Goal: Information Seeking & Learning: Find specific page/section

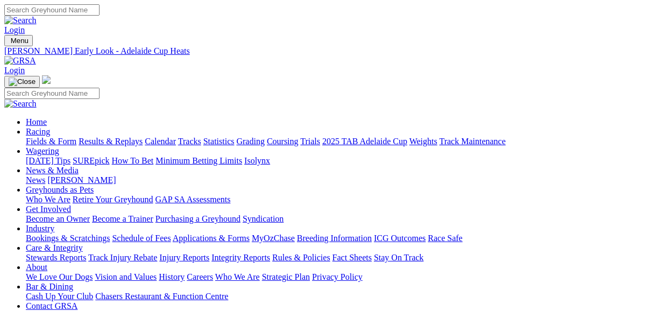
click at [50, 127] on link "Racing" at bounding box center [38, 131] width 24 height 9
click at [58, 137] on link "Fields & Form" at bounding box center [51, 141] width 51 height 9
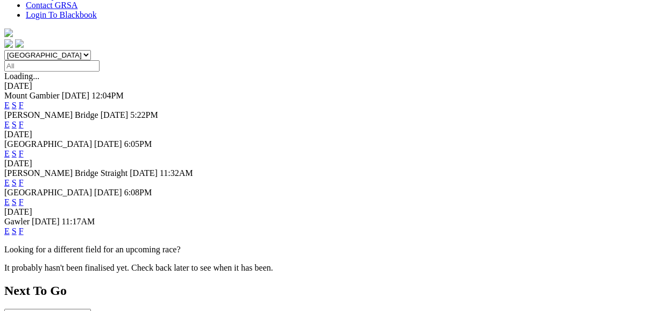
scroll to position [301, 0]
click at [24, 226] on link "F" at bounding box center [21, 230] width 5 height 9
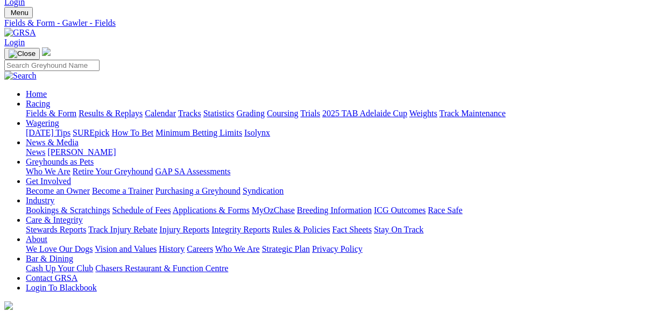
scroll to position [43, 0]
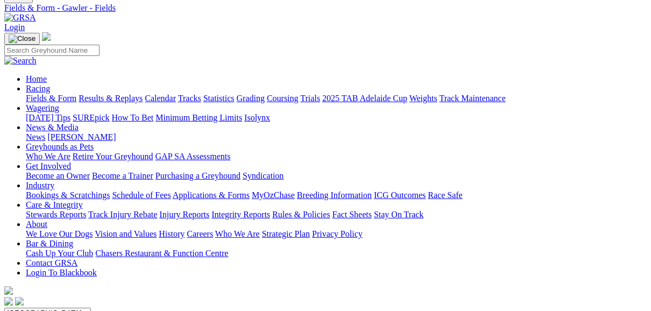
click at [47, 94] on link "Fields & Form" at bounding box center [51, 98] width 51 height 9
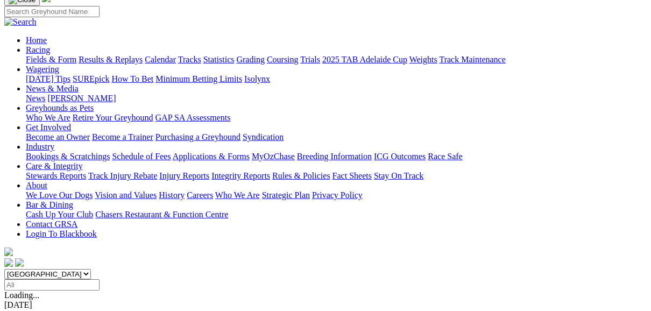
scroll to position [86, 0]
